Goal: Information Seeking & Learning: Learn about a topic

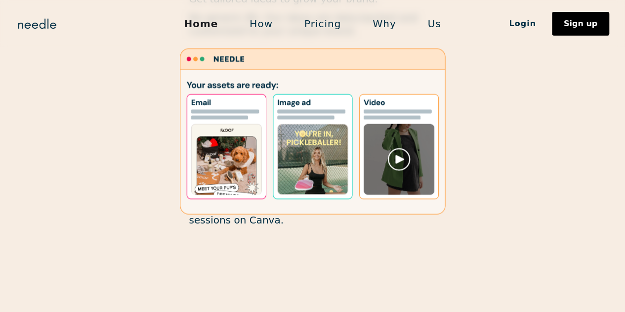
scroll to position [760, 0]
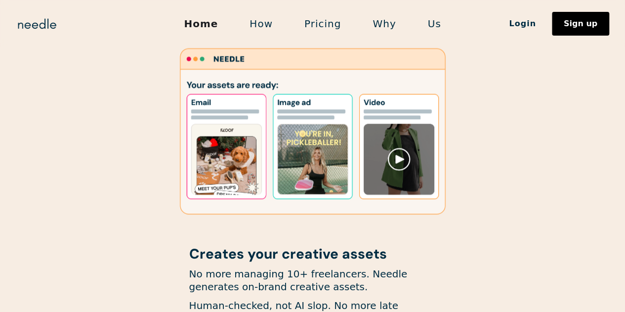
click at [329, 23] on link "Pricing" at bounding box center [322, 23] width 68 height 21
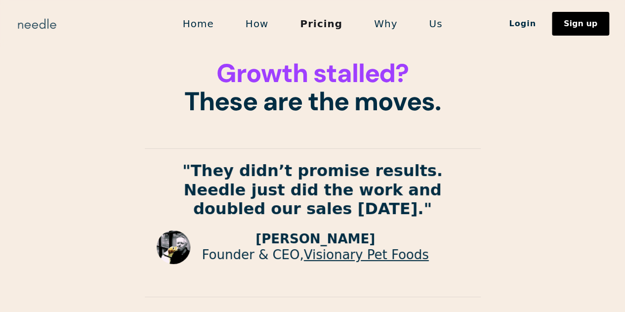
click at [27, 25] on img "home" at bounding box center [37, 24] width 42 height 16
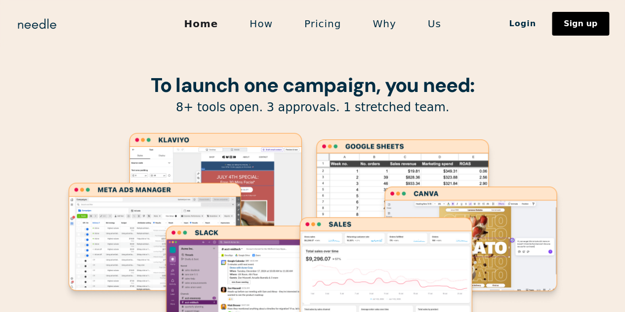
click at [272, 20] on link "How" at bounding box center [261, 23] width 55 height 21
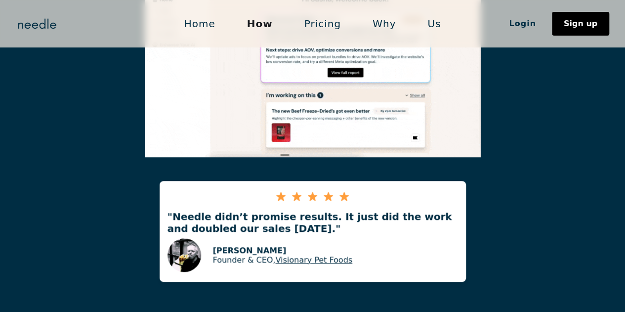
scroll to position [2009, 0]
